Goal: Information Seeking & Learning: Learn about a topic

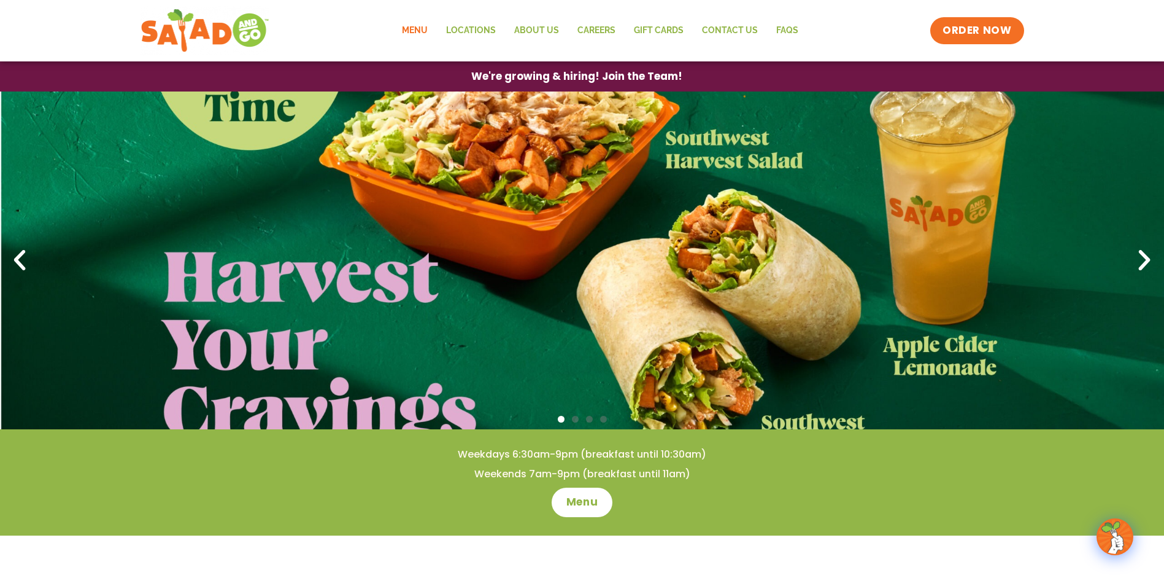
click at [421, 26] on link "Menu" at bounding box center [415, 31] width 44 height 28
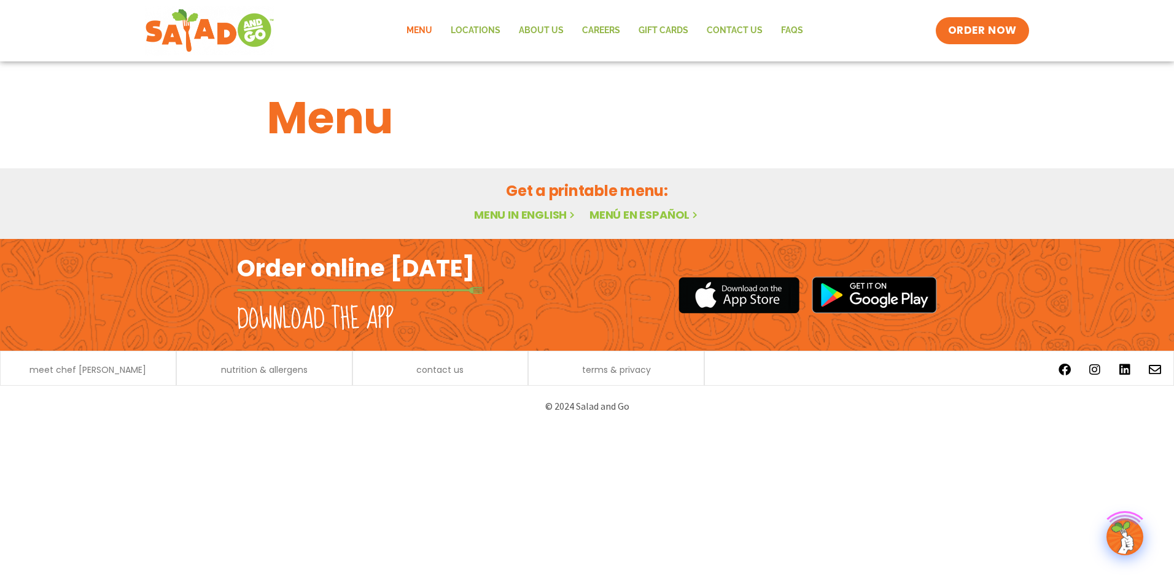
click at [544, 215] on link "Menu in English" at bounding box center [525, 214] width 103 height 15
click at [522, 215] on link "Menu in English" at bounding box center [525, 214] width 103 height 15
click at [1134, 536] on img at bounding box center [1124, 536] width 34 height 34
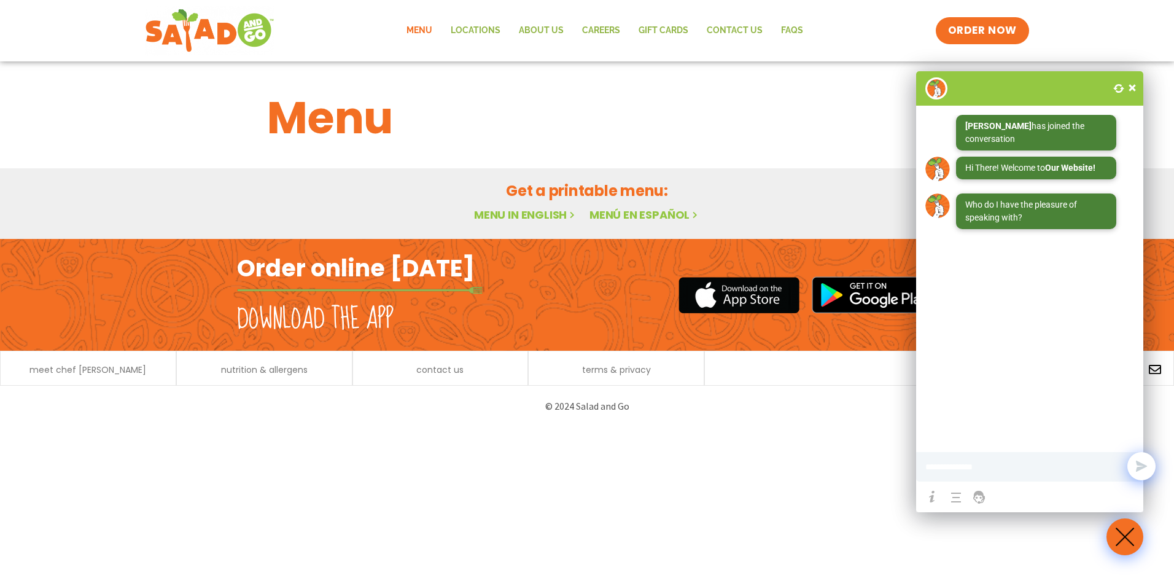
click at [1131, 85] on span at bounding box center [1132, 88] width 12 height 12
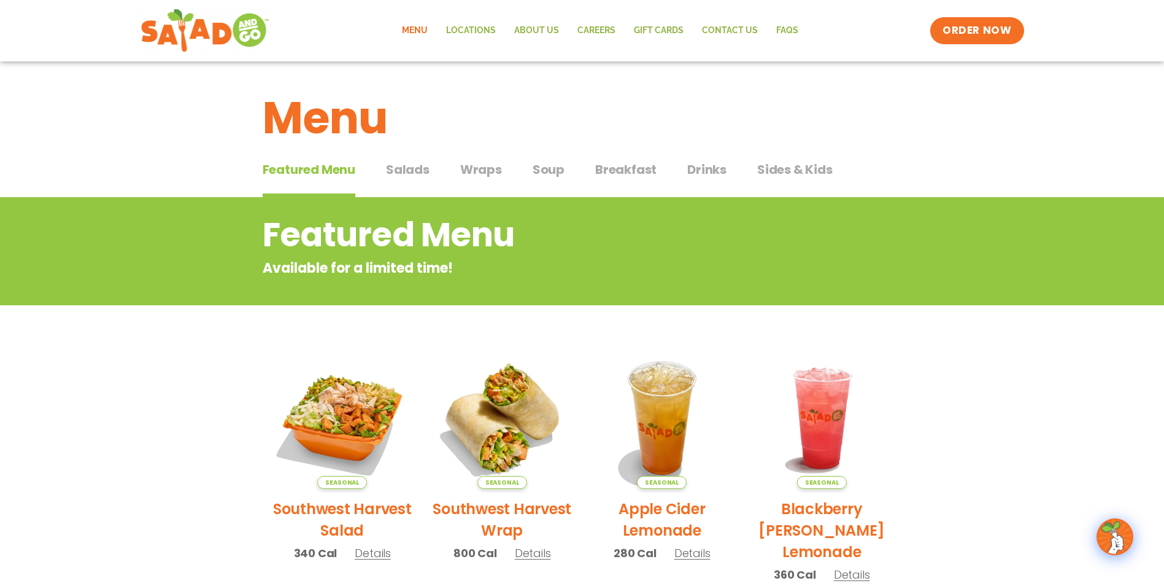
click at [701, 166] on span "Drinks" at bounding box center [706, 169] width 39 height 18
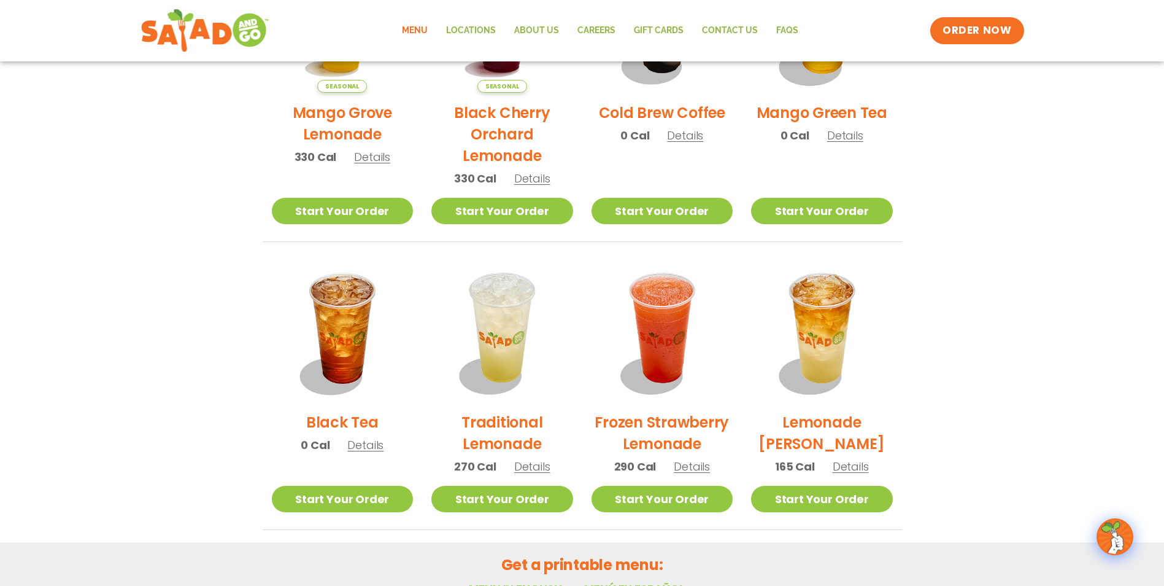
scroll to position [694, 0]
